Goal: Task Accomplishment & Management: Manage account settings

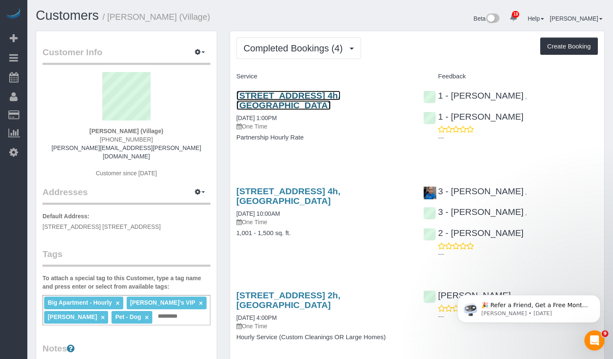
click at [313, 98] on link "[STREET_ADDRESS] 4h, [GEOGRAPHIC_DATA]" at bounding box center [289, 100] width 104 height 19
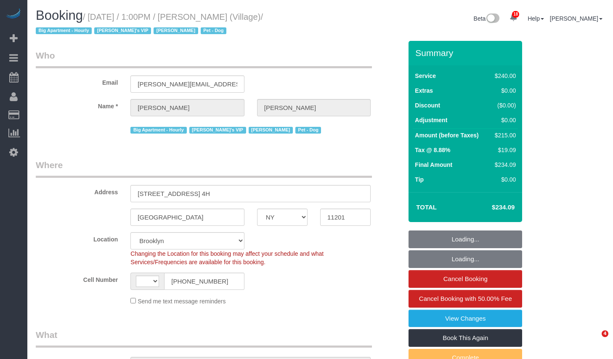
select select "NY"
select select "string:[GEOGRAPHIC_DATA]"
select select "object:707"
select select "string:stripe-pm_1R5sYR4VGloSiKo7kvmyR5qN"
select select "number:89"
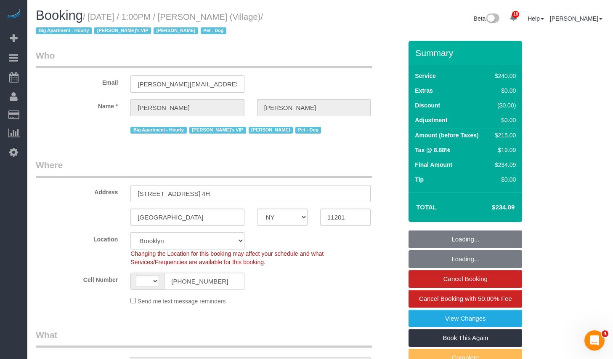
select select "number:90"
select select "number:13"
select select "number:5"
select select "2"
select select "120"
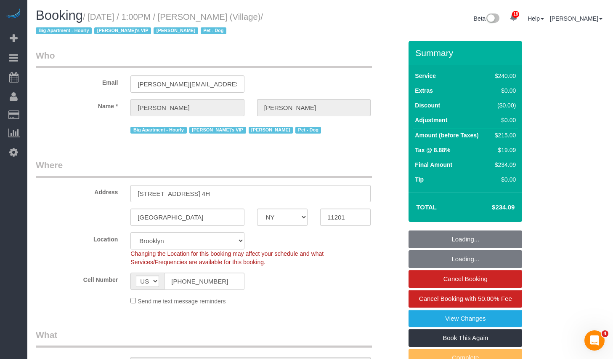
select select "spot1"
select select "object:1490"
